Goal: Information Seeking & Learning: Find specific page/section

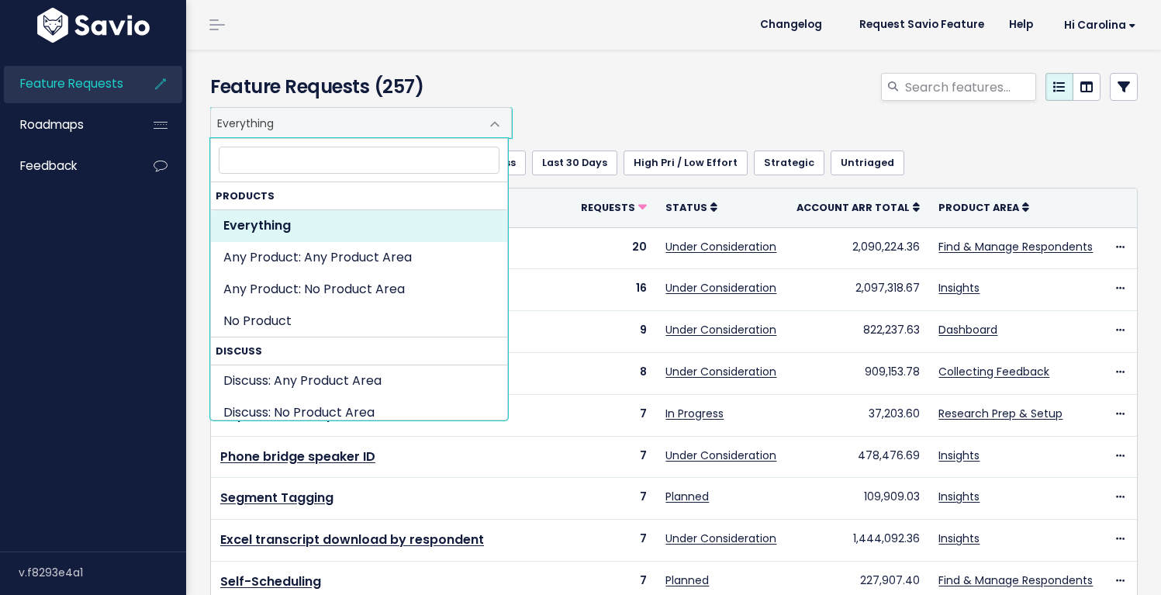
click at [342, 128] on span "Everything" at bounding box center [345, 122] width 269 height 29
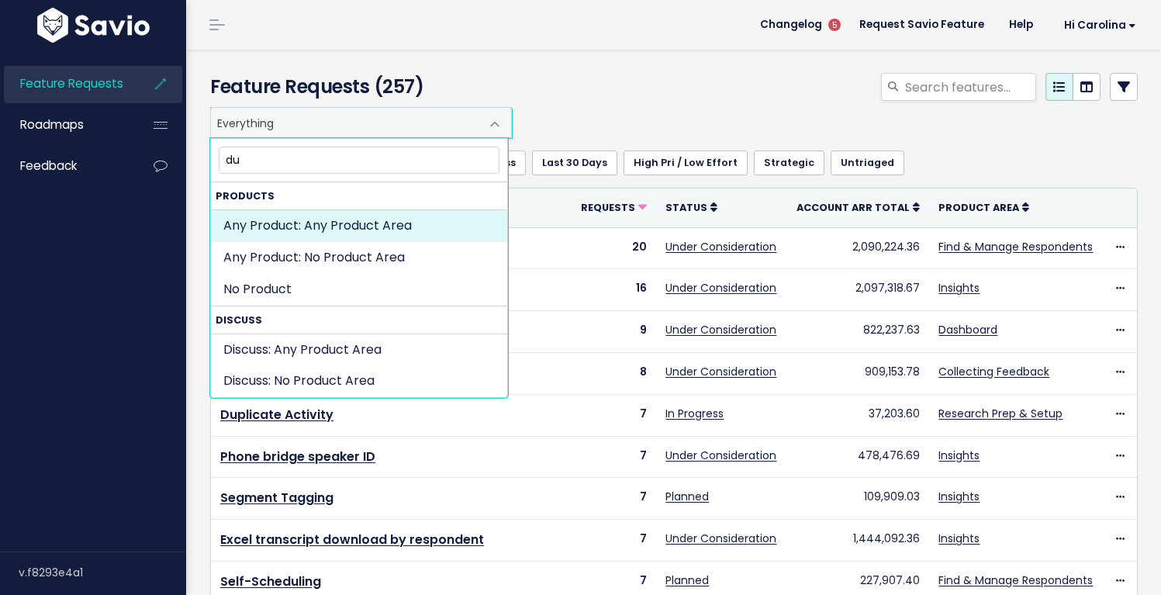
type input "d"
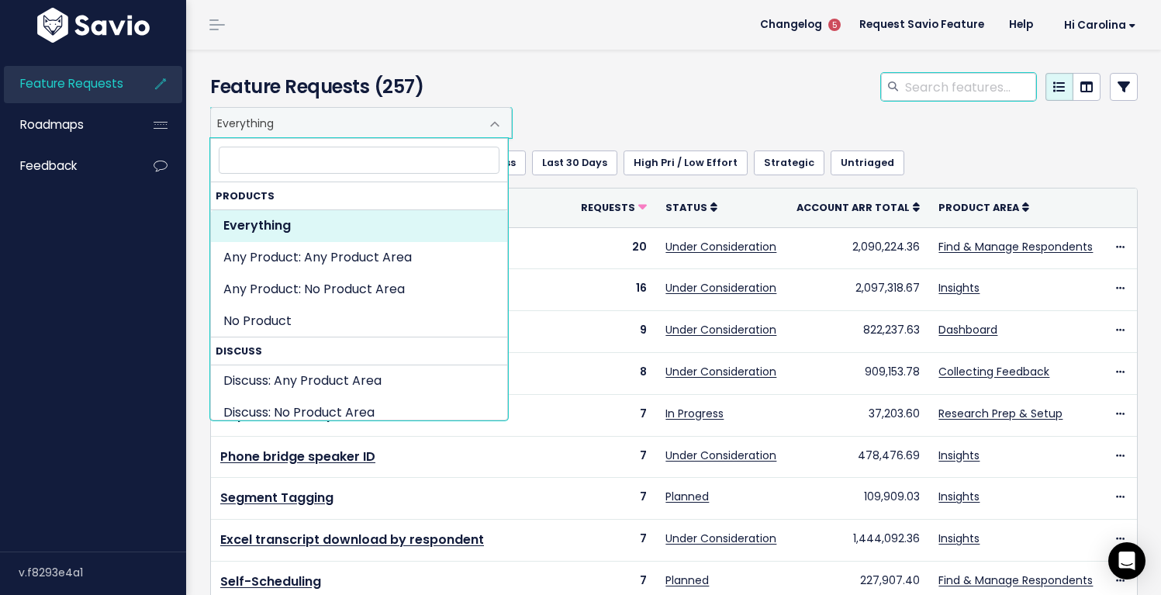
click at [910, 82] on input "search" at bounding box center [969, 87] width 133 height 28
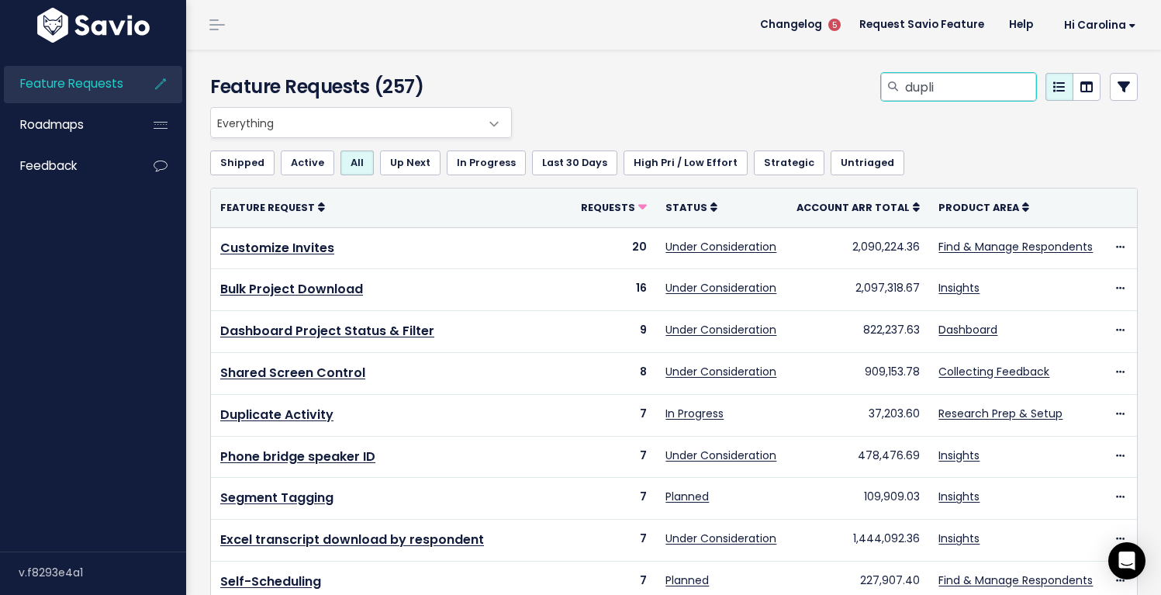
type input "dupli"
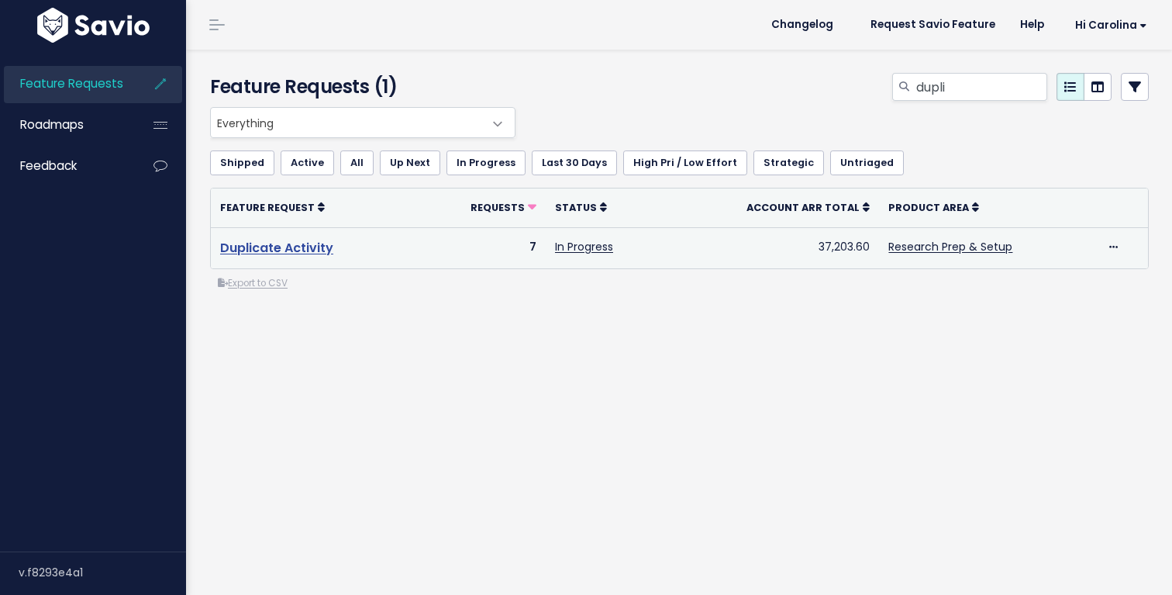
click at [317, 250] on link "Duplicate Activity" at bounding box center [276, 248] width 113 height 18
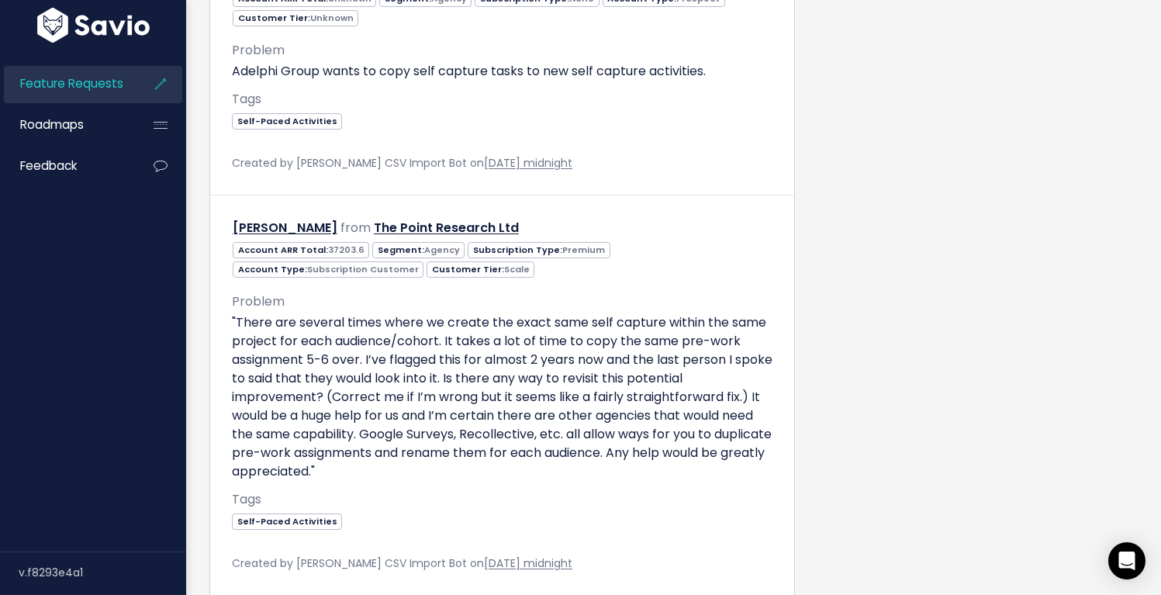
scroll to position [2138, 0]
